Goal: Information Seeking & Learning: Learn about a topic

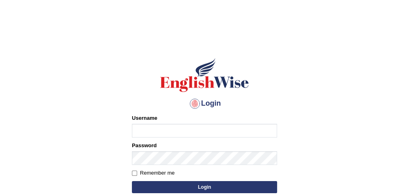
type input "sajauddin2013"
click at [218, 188] on button "Login" at bounding box center [204, 187] width 145 height 12
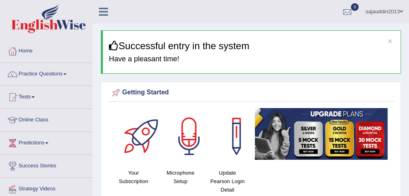
click at [67, 73] on span at bounding box center [64, 74] width 3 height 2
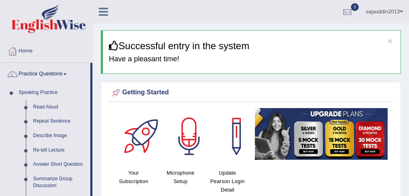
click at [67, 73] on span at bounding box center [64, 74] width 3 height 2
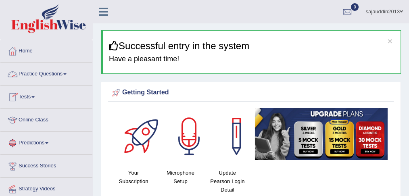
click at [67, 73] on span at bounding box center [64, 74] width 3 height 2
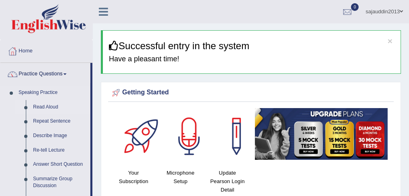
click at [55, 105] on link "Read Aloud" at bounding box center [59, 107] width 61 height 15
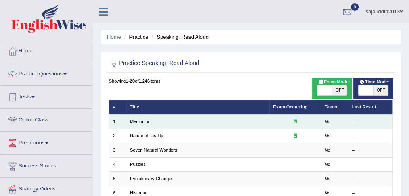
click at [209, 118] on td "Meditation" at bounding box center [197, 122] width 143 height 14
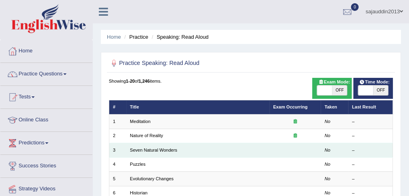
click at [329, 151] on em "No" at bounding box center [328, 150] width 6 height 5
click at [238, 153] on td "Seven Natural Wonders" at bounding box center [197, 150] width 143 height 14
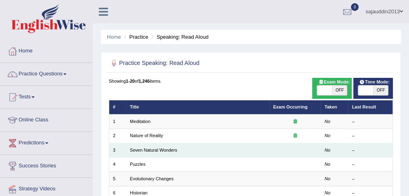
click at [238, 153] on td "Seven Natural Wonders" at bounding box center [197, 150] width 143 height 14
drag, startPoint x: 359, startPoint y: 150, endPoint x: 226, endPoint y: 145, distance: 132.9
click at [226, 145] on td "Seven Natural Wonders" at bounding box center [197, 150] width 143 height 14
click at [168, 151] on link "Seven Natural Wonders" at bounding box center [153, 150] width 47 height 5
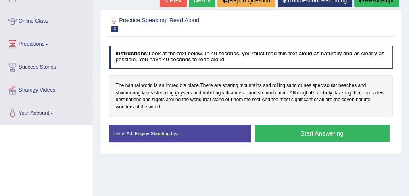
scroll to position [99, 0]
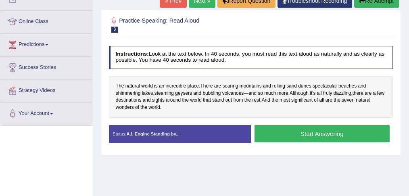
click at [339, 130] on button "Start Answering" at bounding box center [322, 133] width 135 height 17
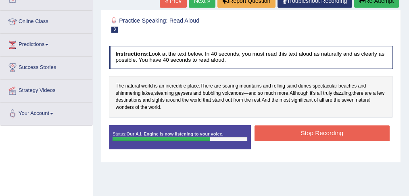
click at [328, 132] on button "Stop Recording" at bounding box center [322, 134] width 135 height 16
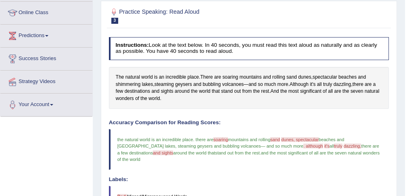
scroll to position [97, 0]
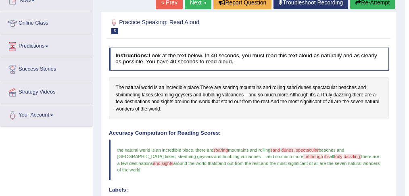
click at [200, 0] on link "Next »" at bounding box center [198, 3] width 27 height 14
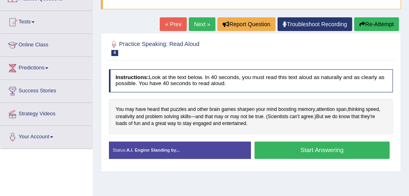
scroll to position [79, 0]
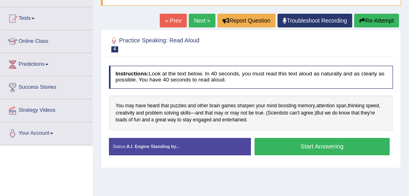
click at [336, 144] on button "Start Answering" at bounding box center [322, 146] width 135 height 17
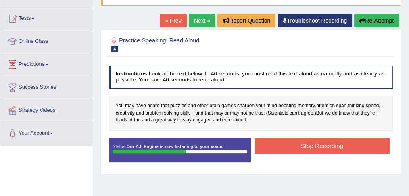
click at [336, 144] on button "Stop Recording" at bounding box center [322, 146] width 135 height 16
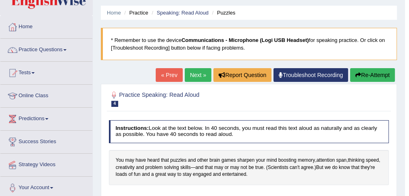
scroll to position [14, 0]
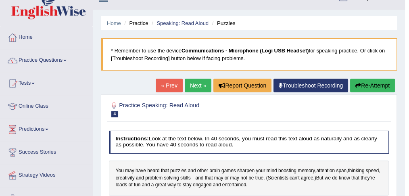
click at [198, 82] on link "Next »" at bounding box center [198, 86] width 27 height 14
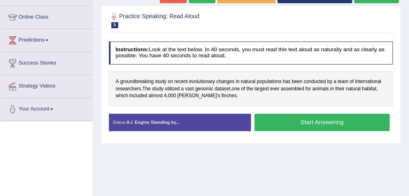
drag, startPoint x: 0, startPoint y: 0, endPoint x: 413, endPoint y: 109, distance: 427.1
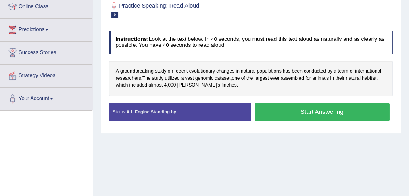
click at [352, 114] on button "Start Answering" at bounding box center [322, 111] width 135 height 17
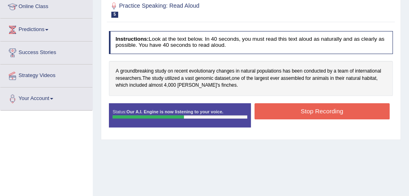
click at [340, 109] on button "Stop Recording" at bounding box center [322, 111] width 135 height 16
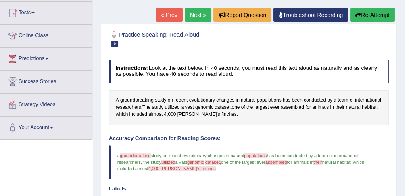
scroll to position [84, 0]
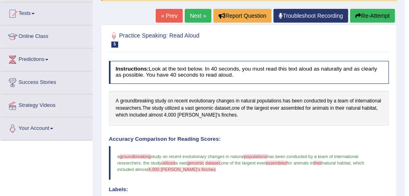
click at [192, 21] on link "Next »" at bounding box center [198, 16] width 27 height 14
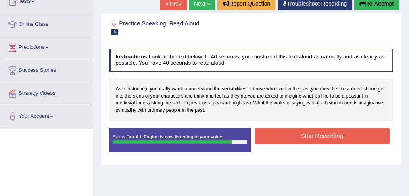
click at [342, 136] on button "Stop Recording" at bounding box center [322, 136] width 135 height 16
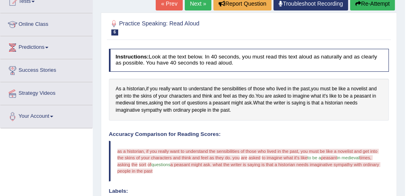
drag, startPoint x: 409, startPoint y: 46, endPoint x: 413, endPoint y: 77, distance: 31.4
click at [409, 77] on html "Toggle navigation Home Practice Questions Speaking Practice Read Aloud Repeat S…" at bounding box center [204, 2] width 409 height 196
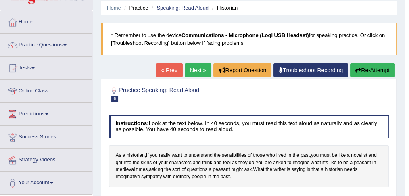
scroll to position [22, 0]
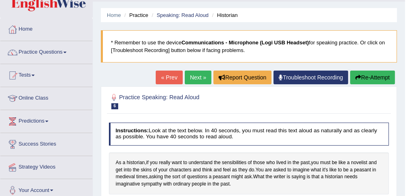
click at [201, 79] on link "Next »" at bounding box center [198, 78] width 27 height 14
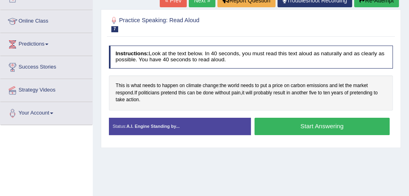
scroll to position [99, 0]
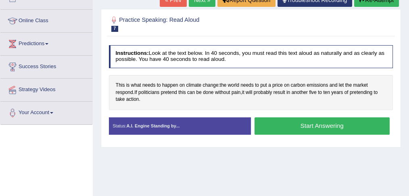
click at [350, 127] on button "Start Answering" at bounding box center [322, 125] width 135 height 17
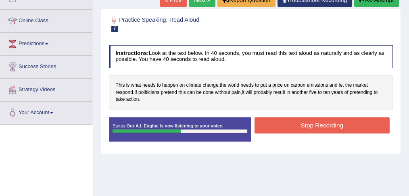
click at [350, 127] on button "Stop Recording" at bounding box center [322, 125] width 135 height 16
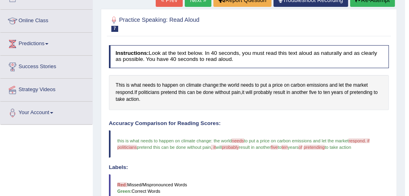
click at [189, 1] on link "Next »" at bounding box center [198, 0] width 27 height 14
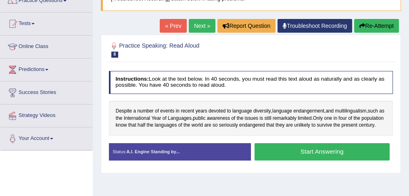
scroll to position [91, 0]
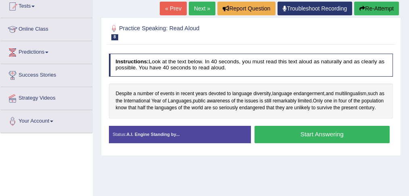
click at [350, 143] on button "Start Answering" at bounding box center [322, 134] width 135 height 17
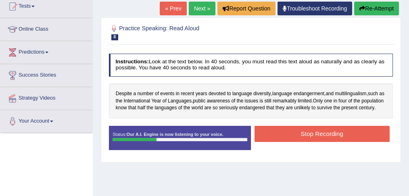
drag, startPoint x: 351, startPoint y: 145, endPoint x: 356, endPoint y: 159, distance: 14.8
click at [356, 157] on div "Status: Our A.I. Engine is now listening to your voice. Start Answering Stop Re…" at bounding box center [251, 141] width 285 height 31
click at [359, 10] on button "Re-Attempt" at bounding box center [377, 9] width 45 height 14
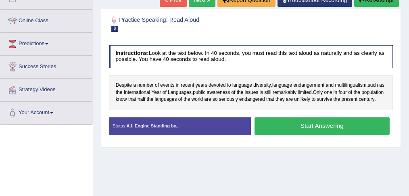
scroll to position [91, 0]
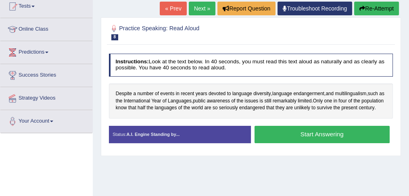
click at [344, 140] on button "Start Answering" at bounding box center [322, 134] width 135 height 17
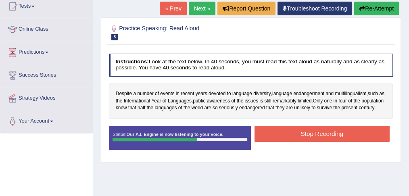
click at [344, 140] on button "Stop Recording" at bounding box center [322, 134] width 135 height 16
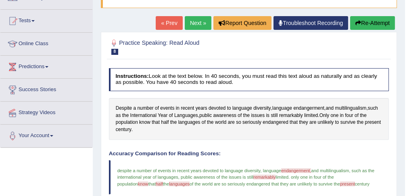
scroll to position [69, 0]
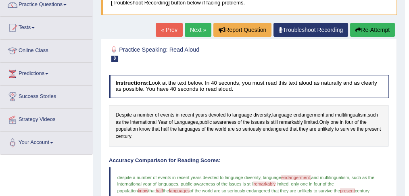
click at [191, 30] on link "Next »" at bounding box center [198, 30] width 27 height 14
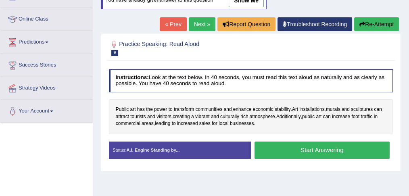
scroll to position [118, 0]
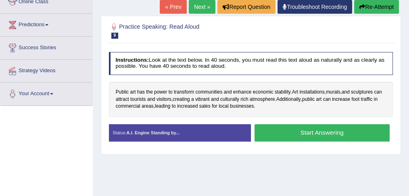
click at [343, 127] on button "Start Answering" at bounding box center [322, 132] width 135 height 17
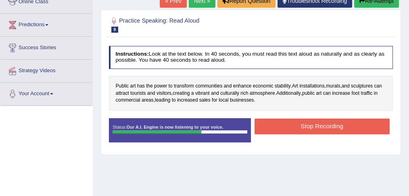
click at [343, 127] on button "Stop Recording" at bounding box center [322, 127] width 135 height 16
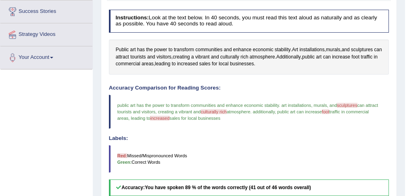
scroll to position [122, 0]
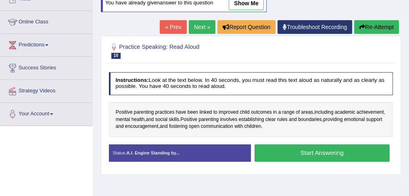
scroll to position [100, 0]
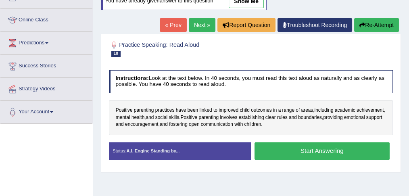
click at [335, 153] on button "Start Answering" at bounding box center [322, 151] width 135 height 17
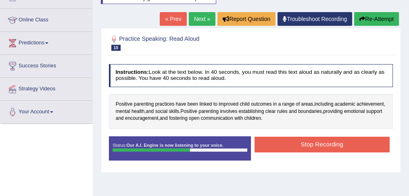
click at [330, 141] on button "Stop Recording" at bounding box center [322, 145] width 135 height 16
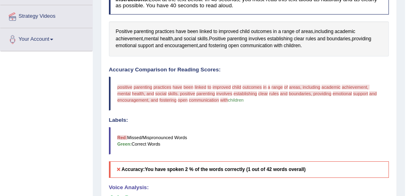
scroll to position [148, 0]
